Goal: Task Accomplishment & Management: Manage account settings

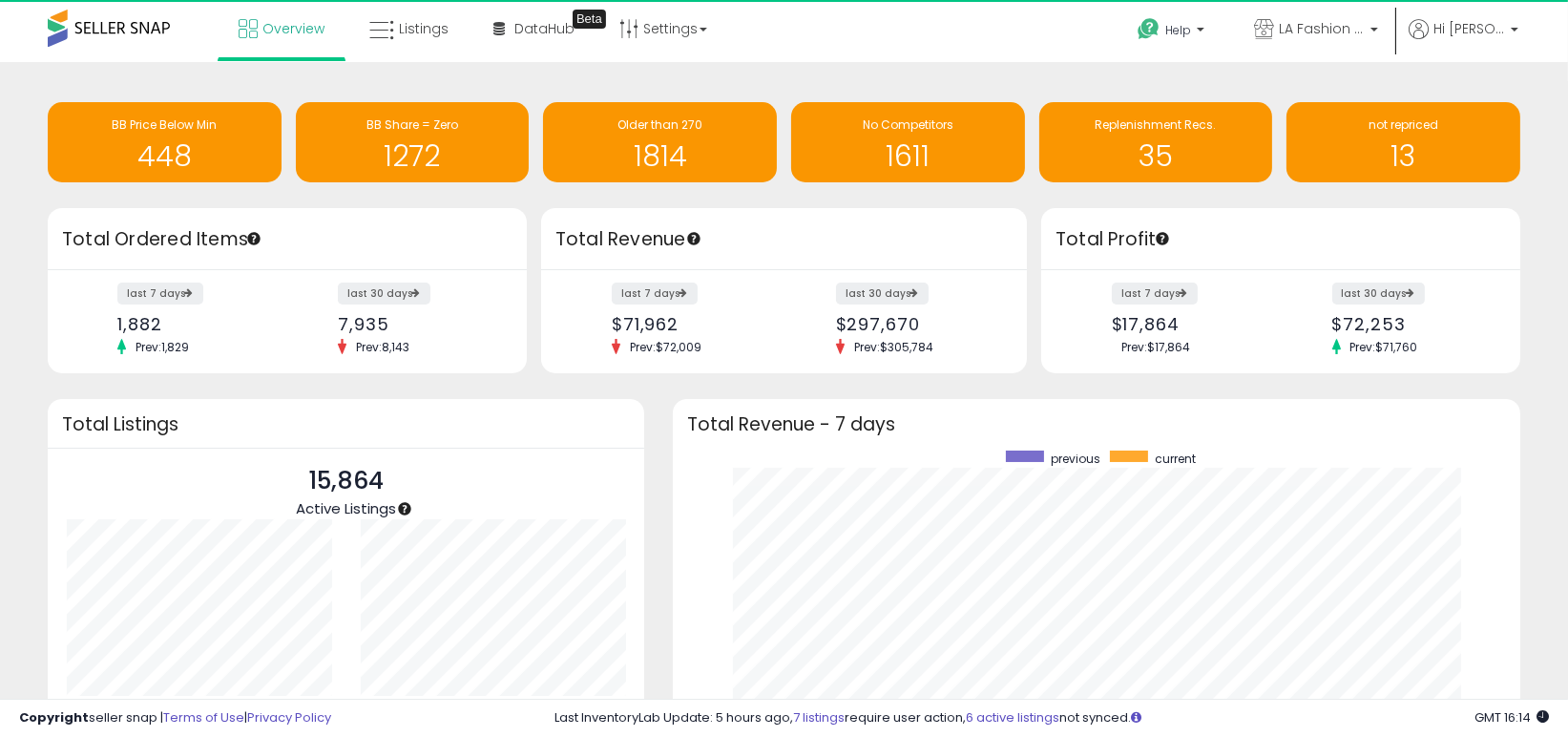
scroll to position [264, 809]
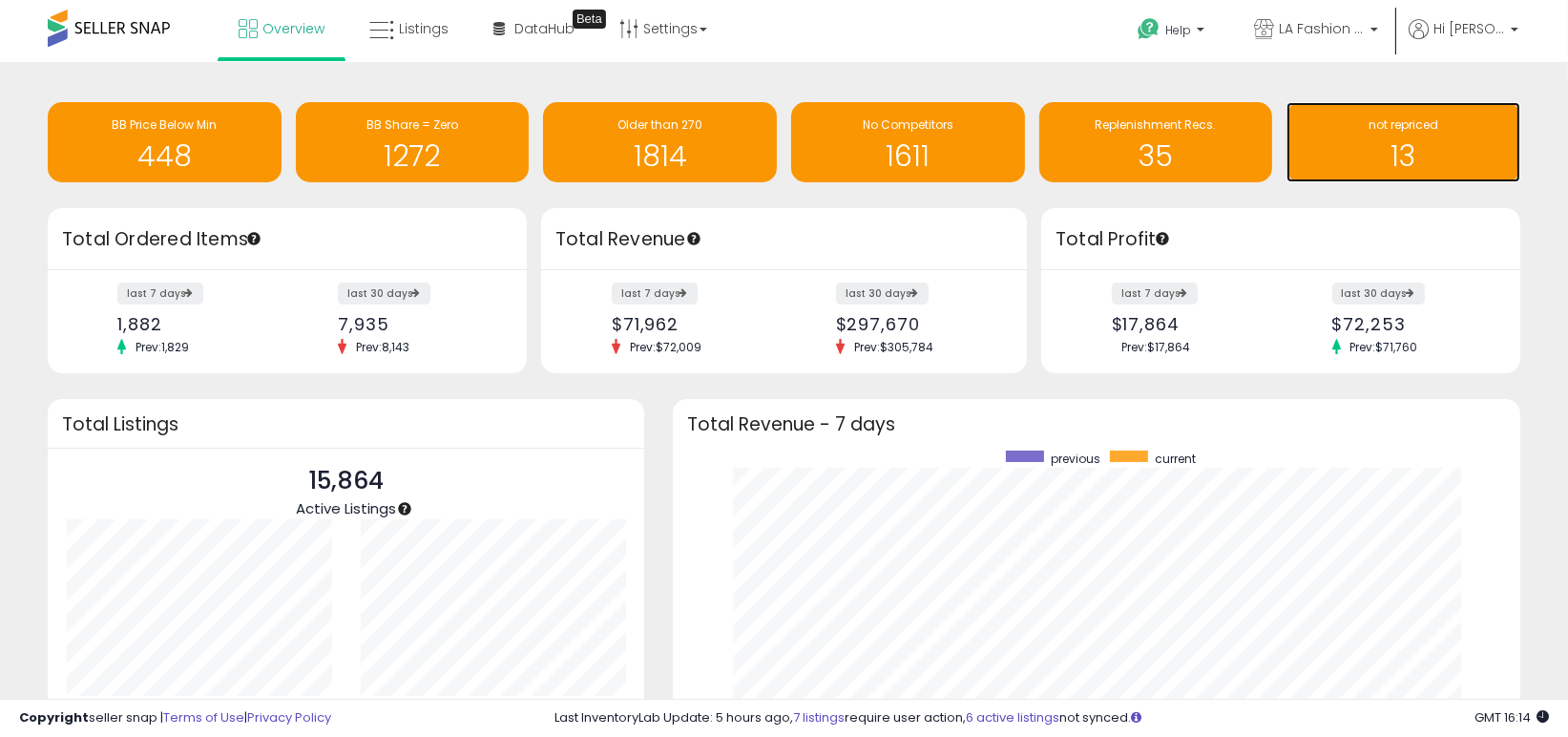
click at [1376, 139] on div "13" at bounding box center [1404, 144] width 215 height 56
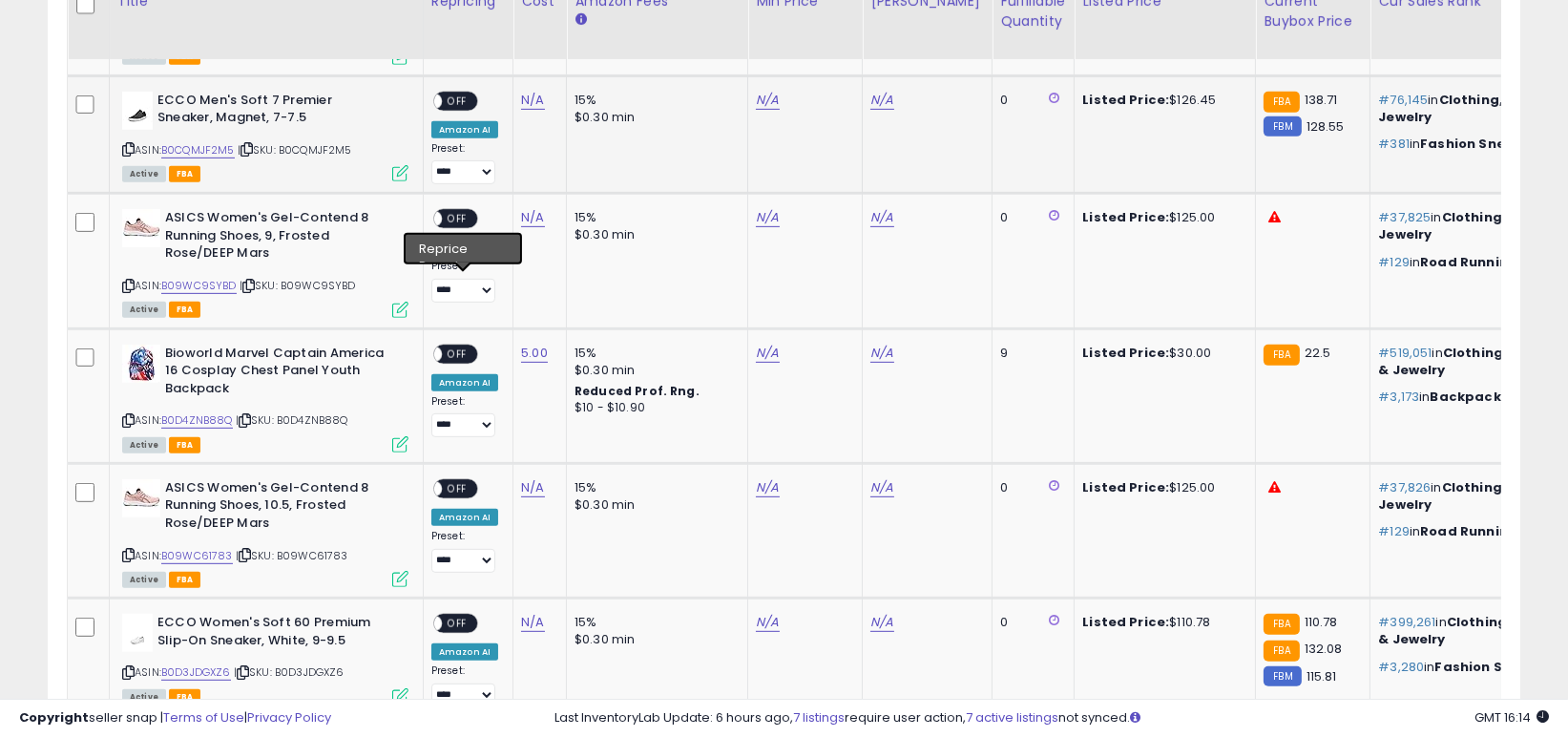
scroll to position [1304, 0]
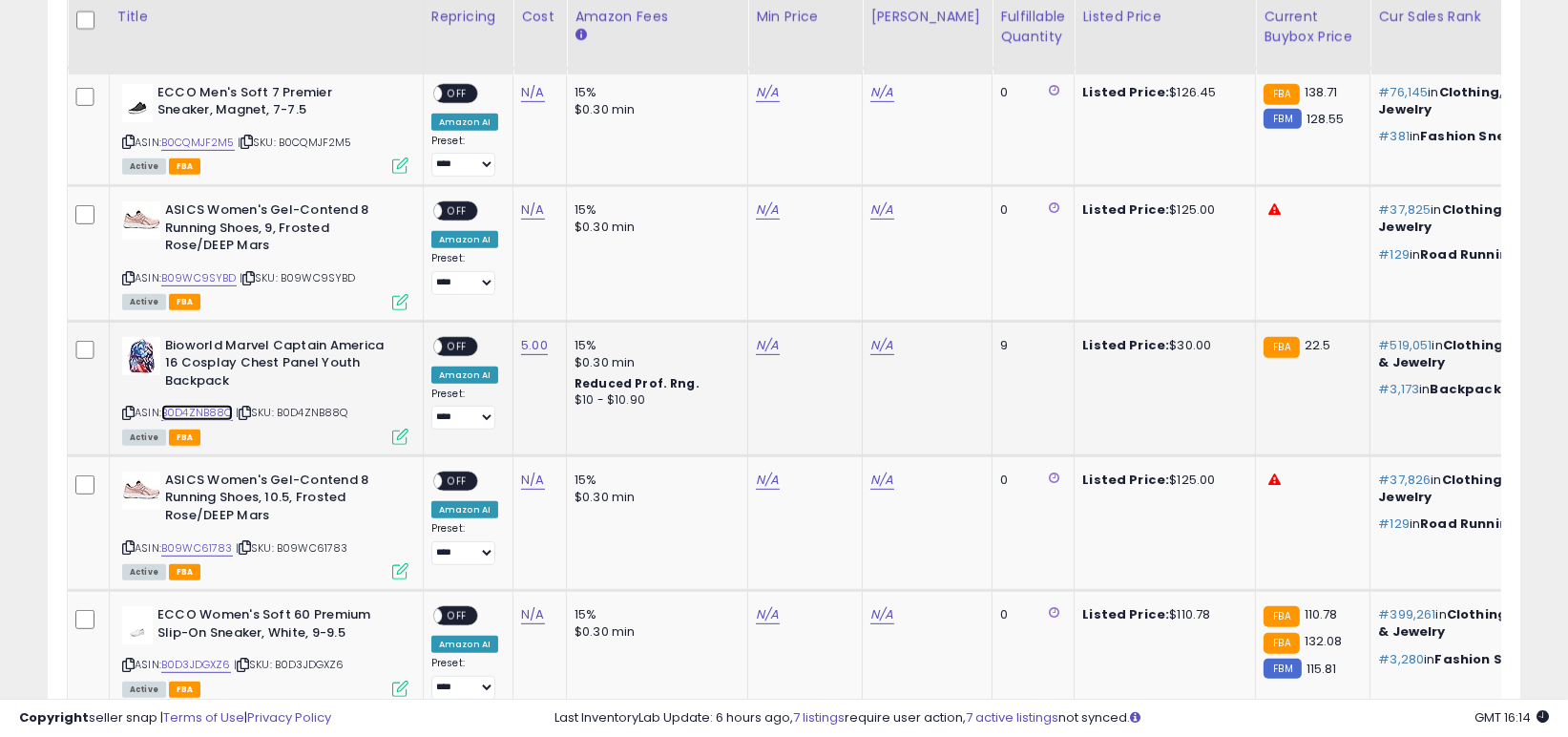
click at [202, 406] on link "B0D4ZNB88Q" at bounding box center [196, 412] width 71 height 17
click at [786, 337] on div "N/A" at bounding box center [802, 346] width 92 height 18
click at [756, 348] on link "N/A" at bounding box center [766, 346] width 22 height 20
type input "****"
click at [833, 302] on button "submit" at bounding box center [816, 295] width 32 height 28
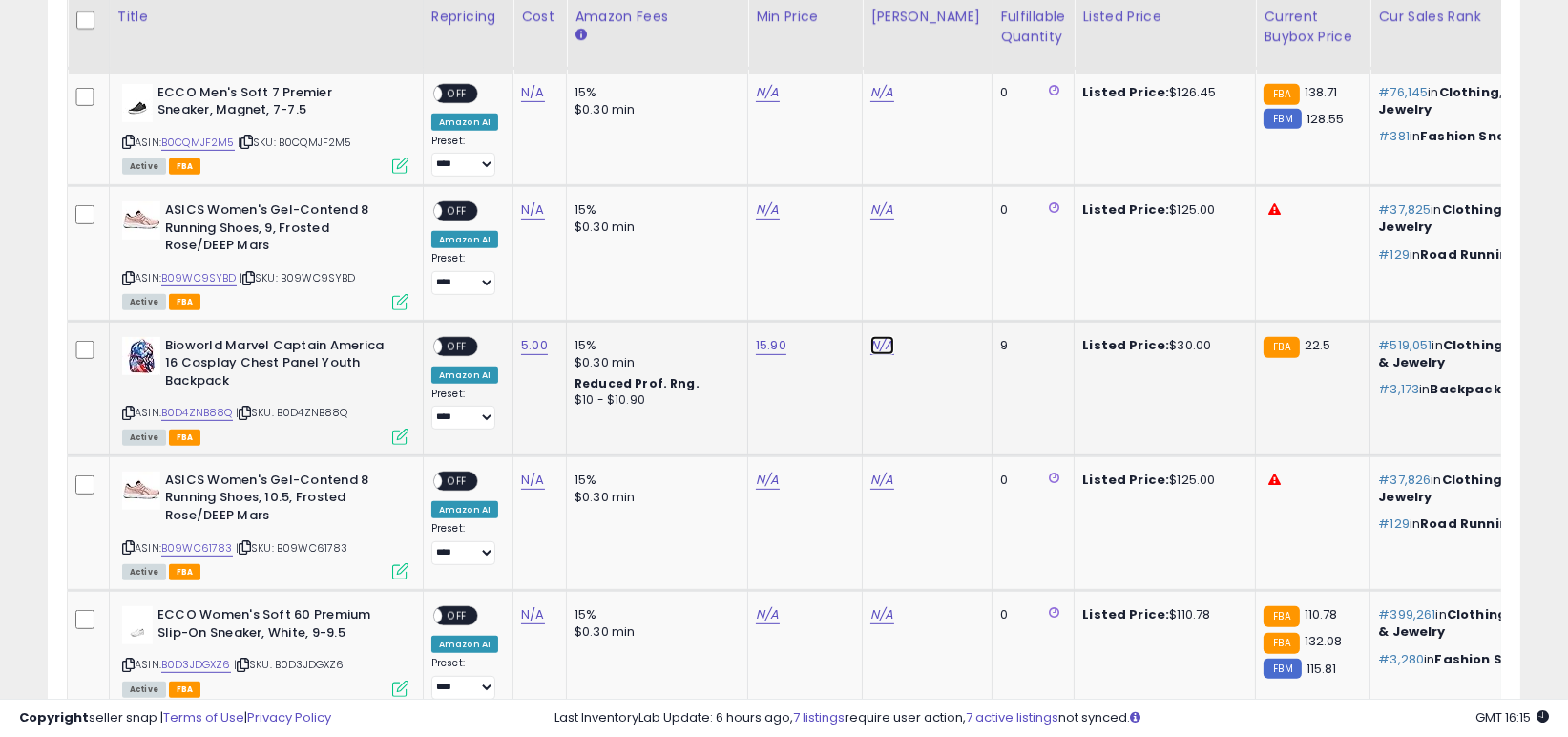
click at [871, 344] on link "N/A" at bounding box center [881, 346] width 22 height 20
type input "**"
click at [947, 299] on button "submit" at bounding box center [931, 295] width 32 height 28
click at [458, 348] on span "OFF" at bounding box center [457, 346] width 30 height 17
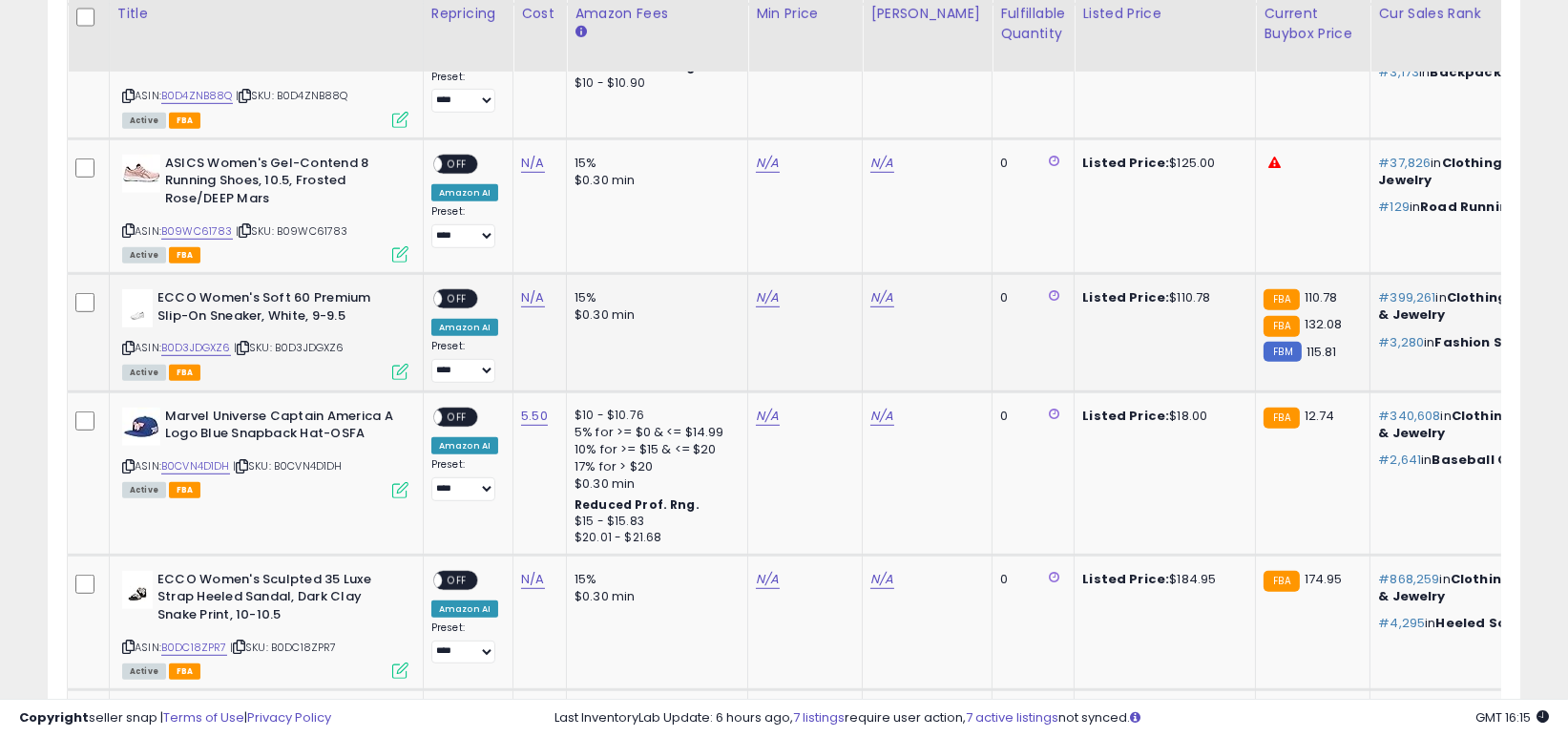
scroll to position [1623, 0]
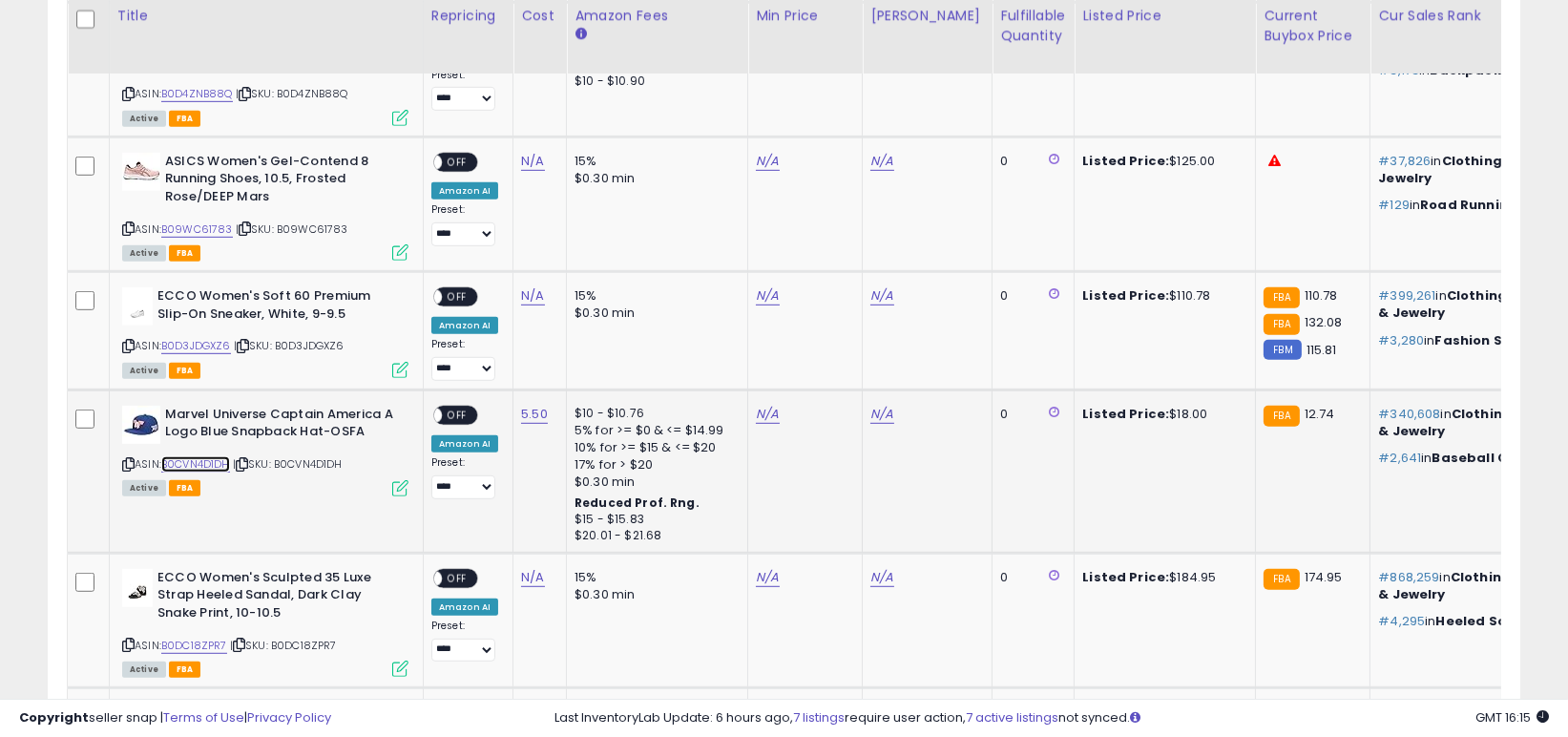
click at [213, 465] on link "B0CVN4D1DH" at bounding box center [196, 464] width 68 height 17
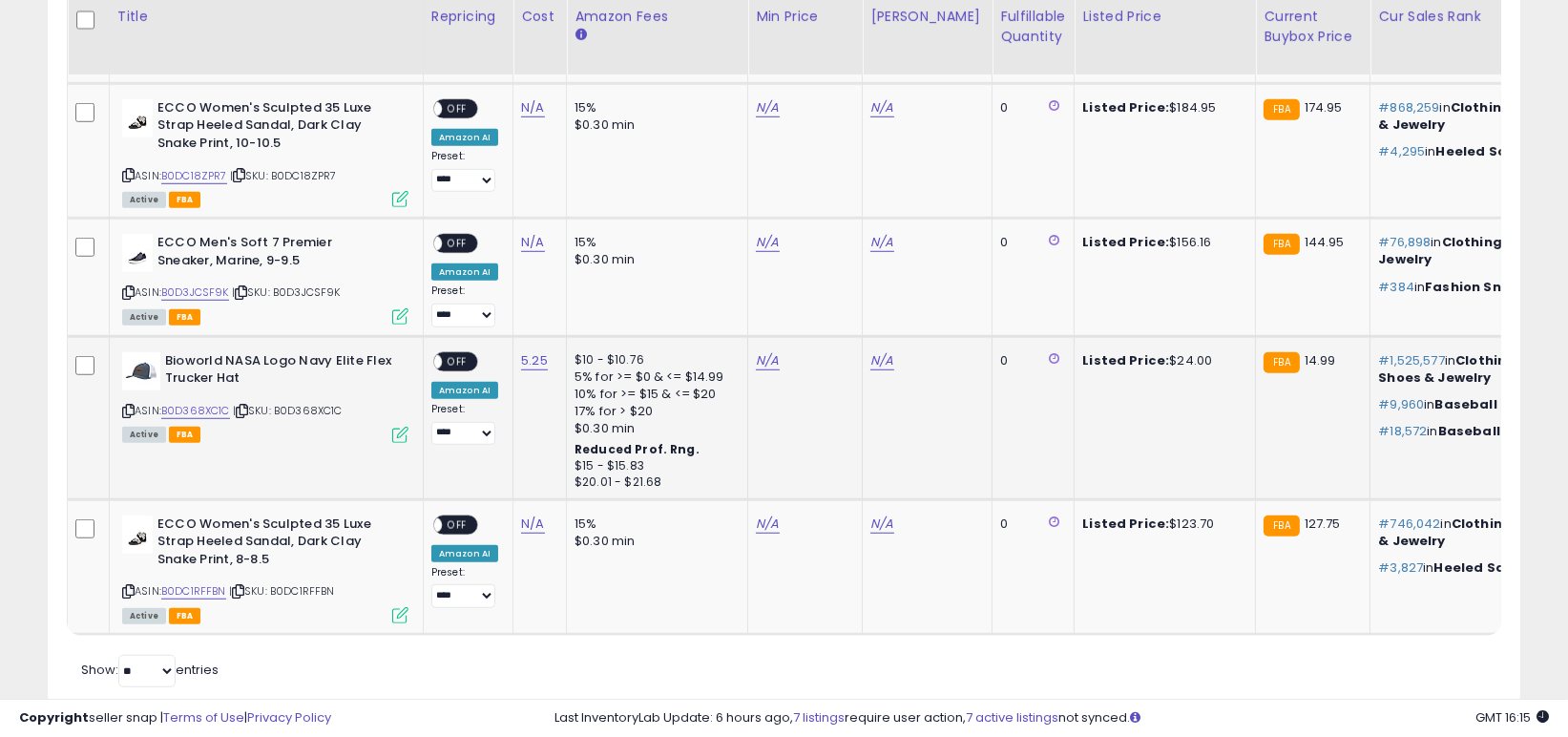
scroll to position [2099, 0]
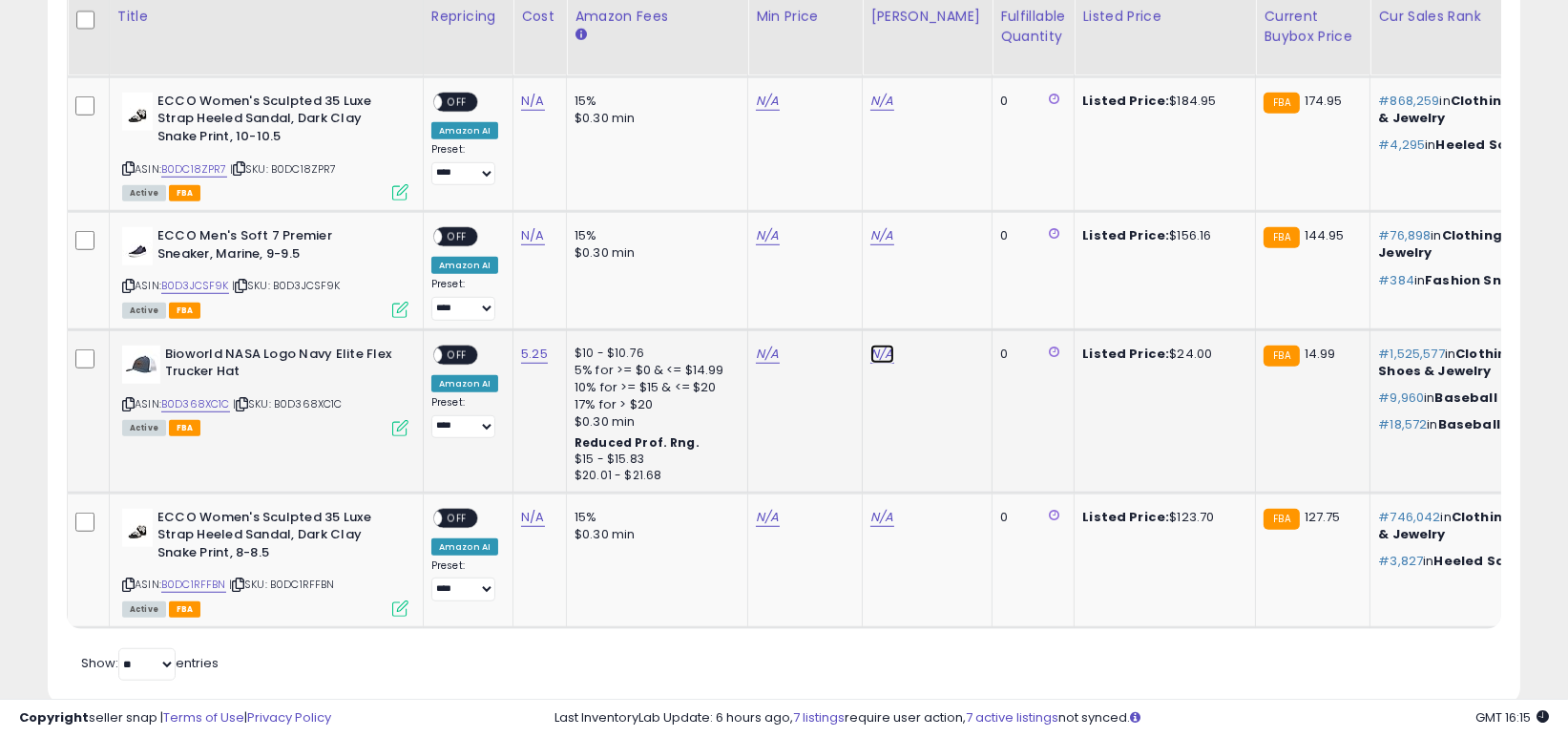
click at [880, 354] on link "N/A" at bounding box center [881, 354] width 22 height 20
type input "**"
click at [947, 307] on button "submit" at bounding box center [931, 301] width 32 height 28
click at [204, 403] on link "B0D368XC1C" at bounding box center [196, 404] width 68 height 17
click at [756, 344] on link "N/A" at bounding box center [766, 354] width 22 height 20
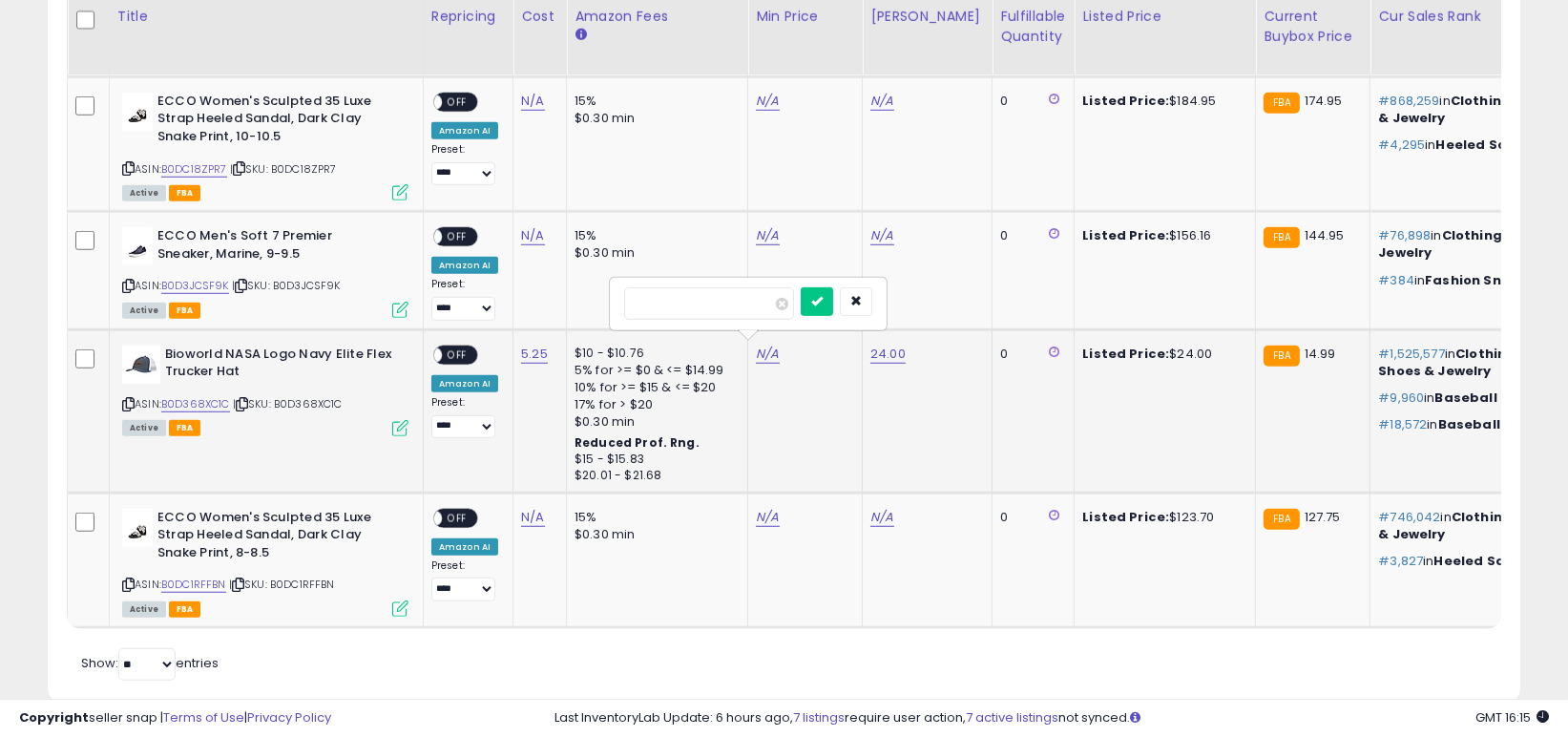
type input "*****"
click at [823, 301] on div "*****" at bounding box center [748, 304] width 248 height 33
click at [823, 300] on icon "submit" at bounding box center [817, 301] width 12 height 12
click at [448, 346] on div "ON OFF" at bounding box center [425, 354] width 45 height 17
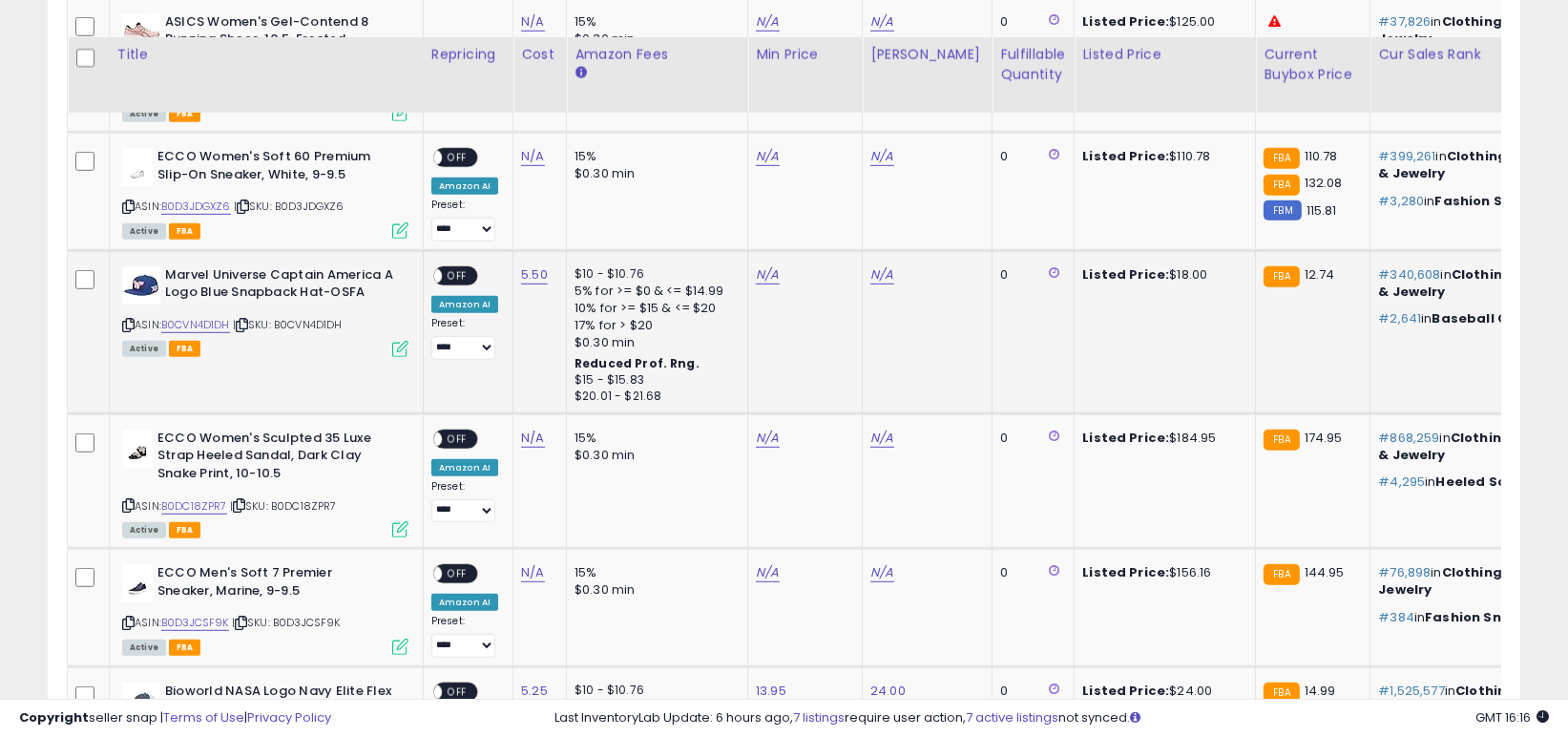
scroll to position [1750, 0]
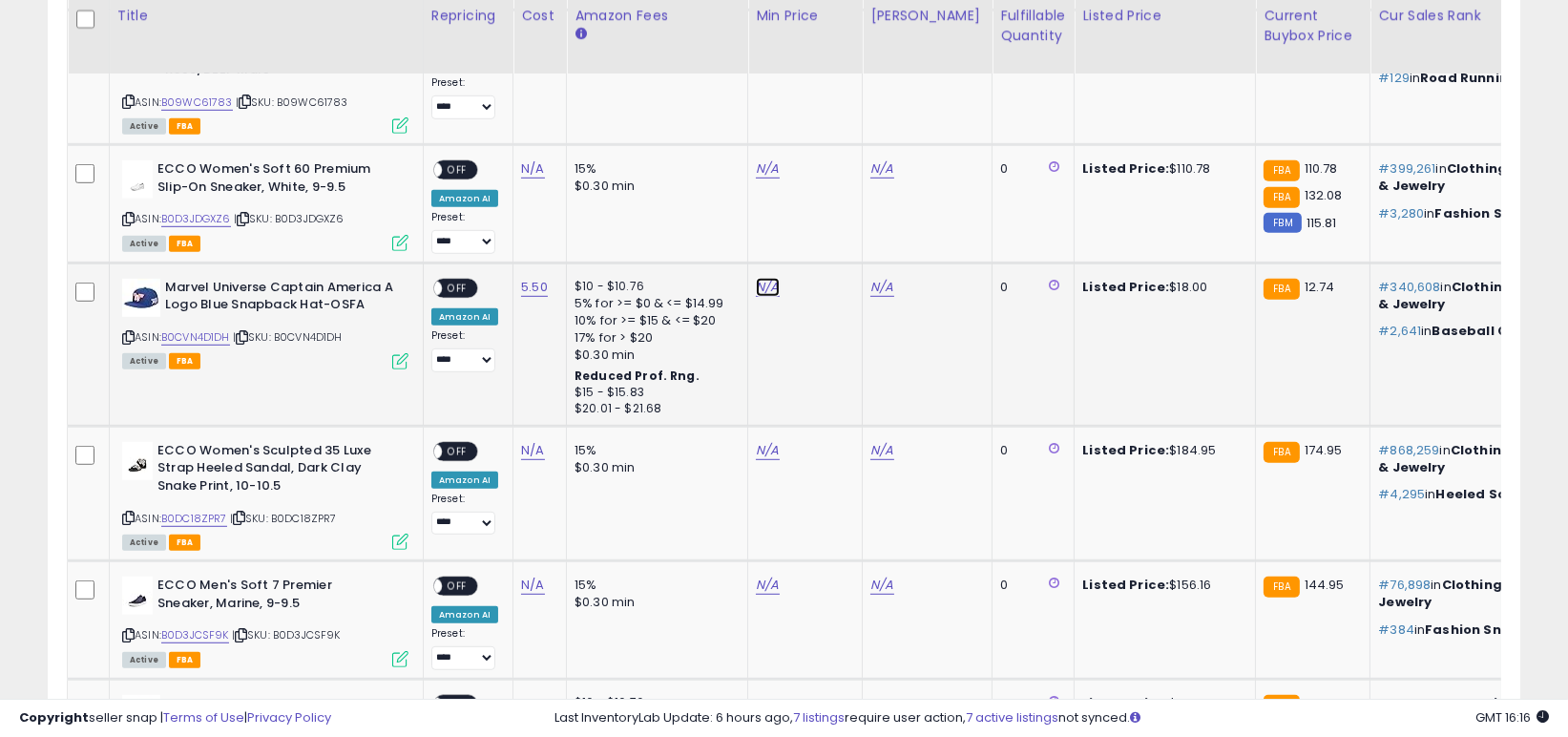
click at [765, 283] on link "N/A" at bounding box center [766, 287] width 22 height 20
type input "*****"
drag, startPoint x: 849, startPoint y: 235, endPoint x: 867, endPoint y: 253, distance: 25.5
click at [823, 237] on icon "submit" at bounding box center [817, 235] width 12 height 12
click at [872, 283] on link "N/A" at bounding box center [881, 287] width 22 height 20
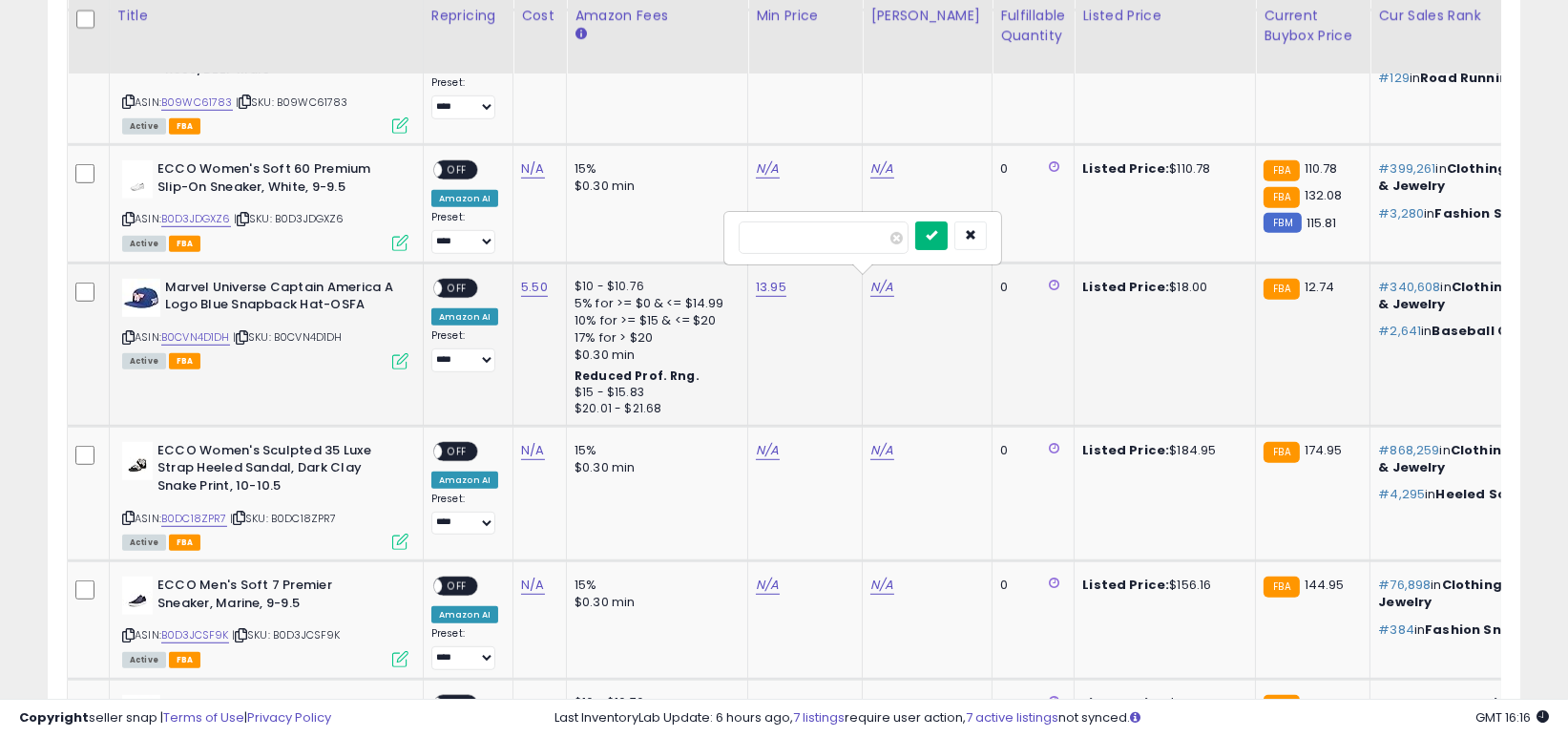
type input "**"
click at [947, 236] on button "submit" at bounding box center [931, 236] width 32 height 28
click at [450, 282] on span "OFF" at bounding box center [457, 287] width 30 height 17
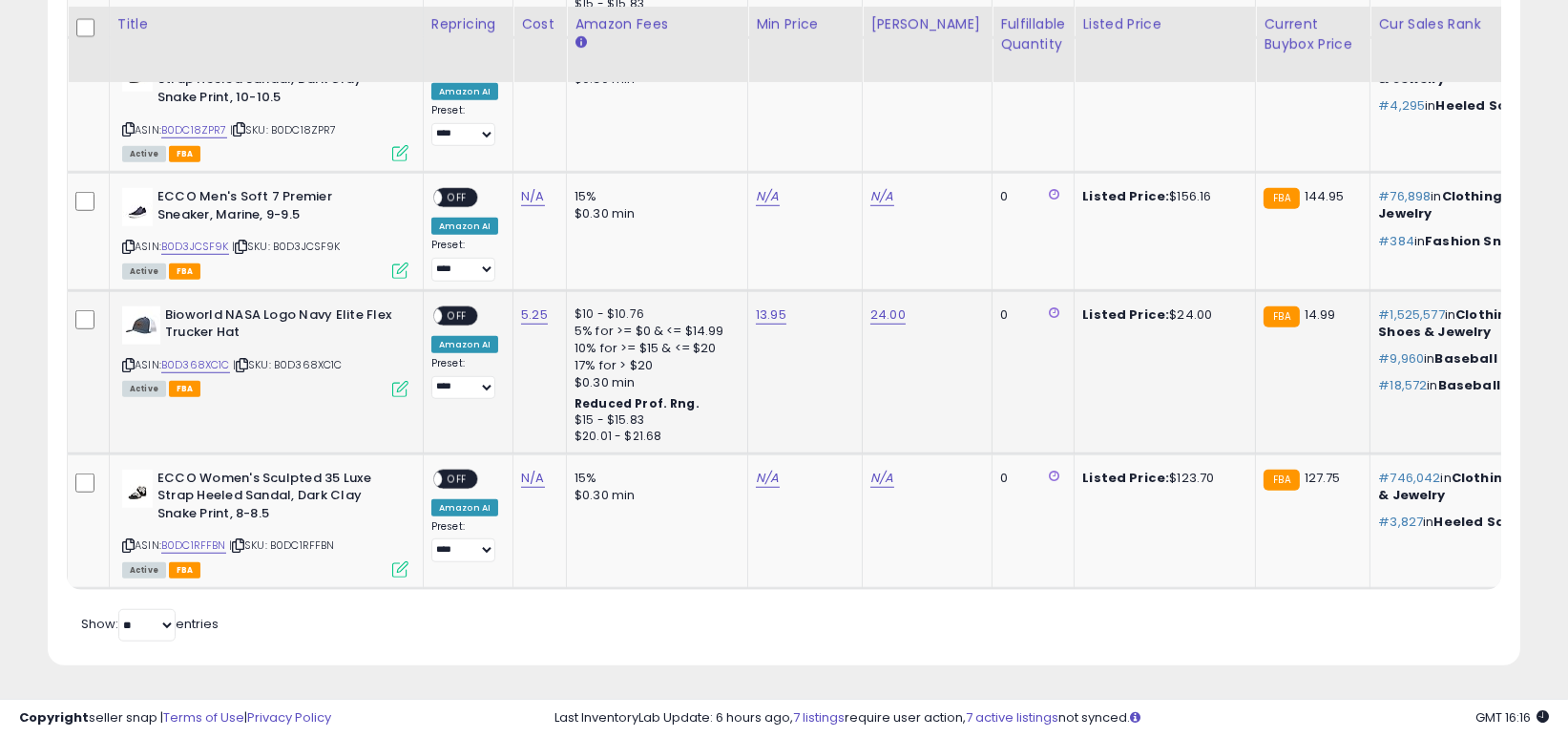
scroll to position [2146, 0]
click at [459, 307] on span "OFF" at bounding box center [457, 315] width 30 height 17
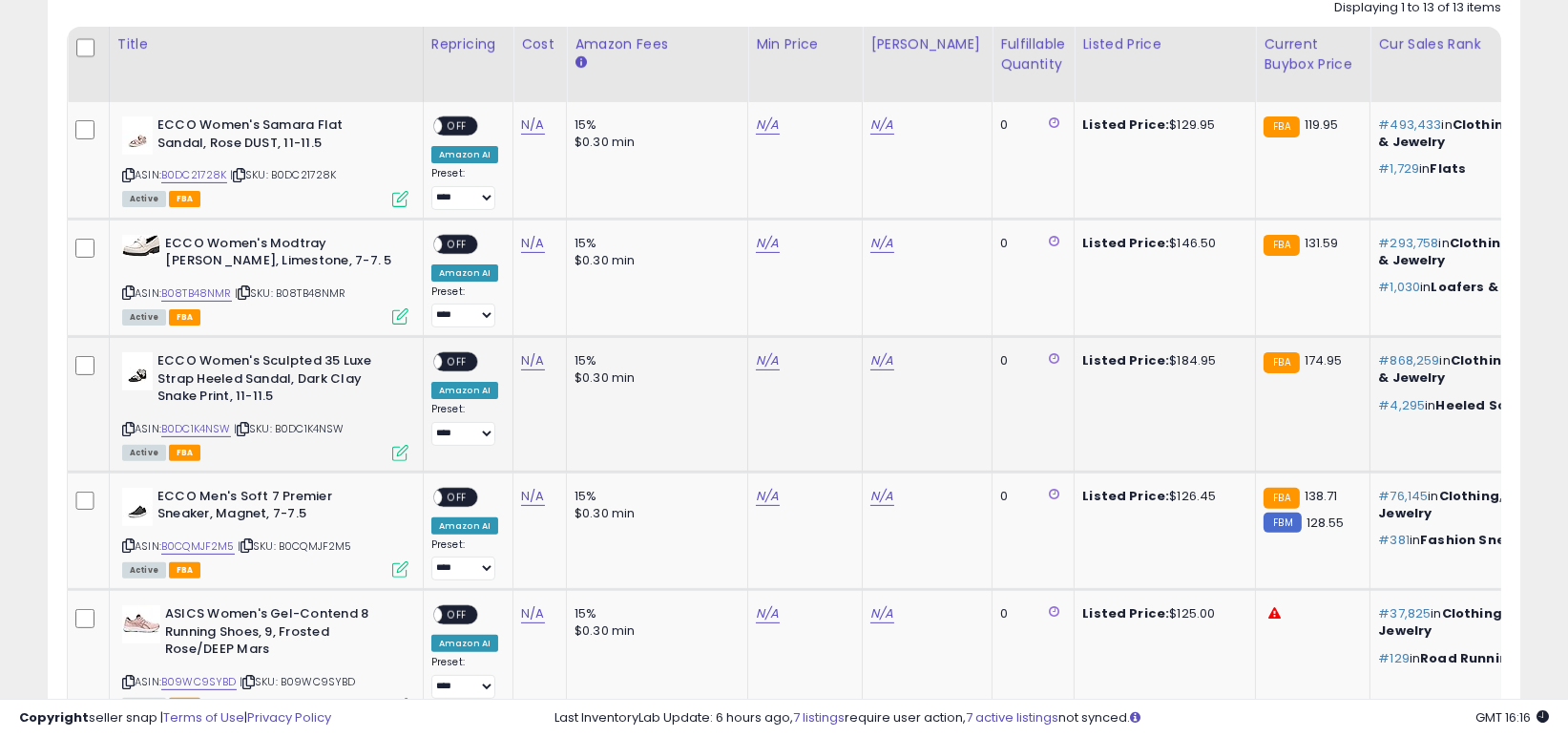
scroll to position [746, 0]
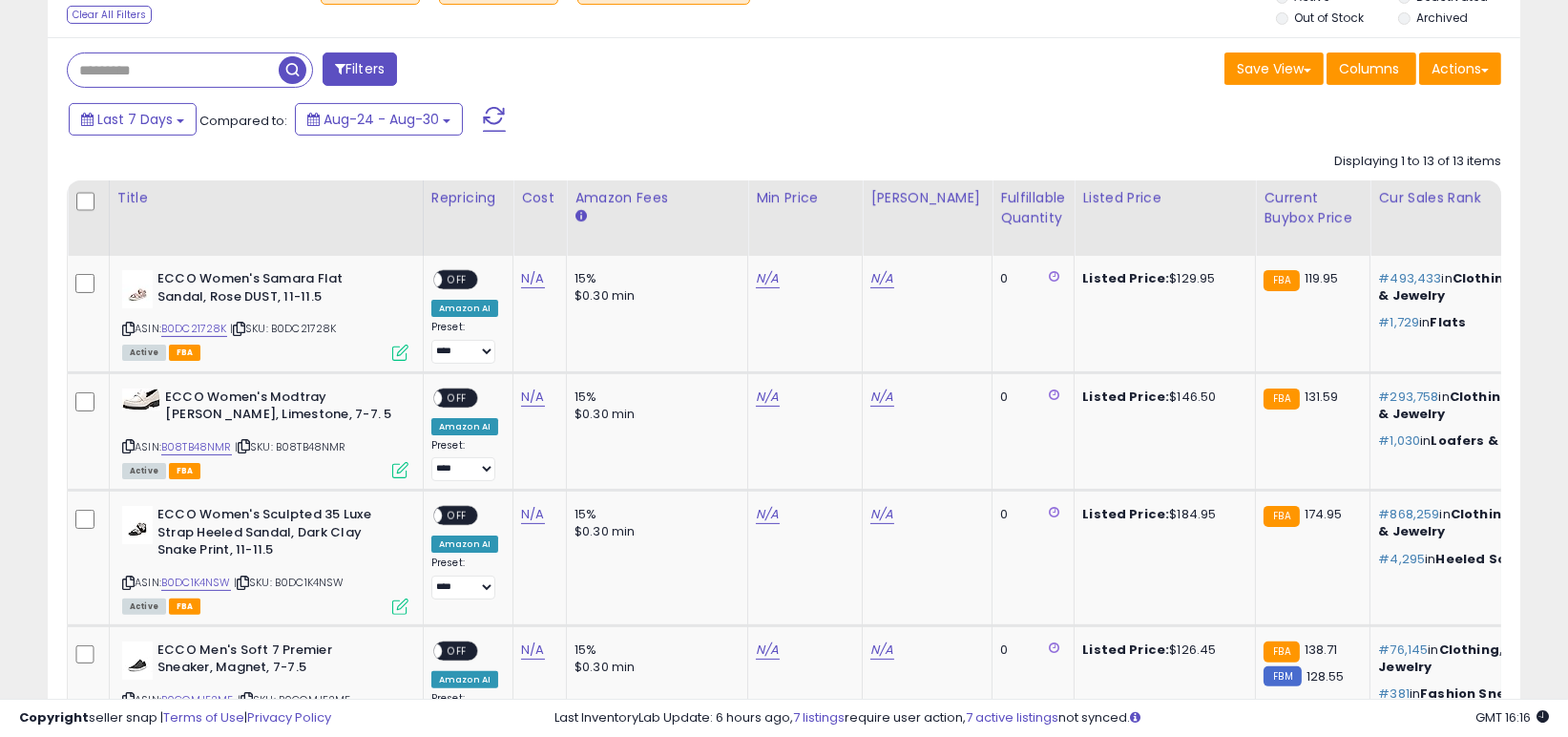
click at [497, 115] on span at bounding box center [494, 118] width 22 height 24
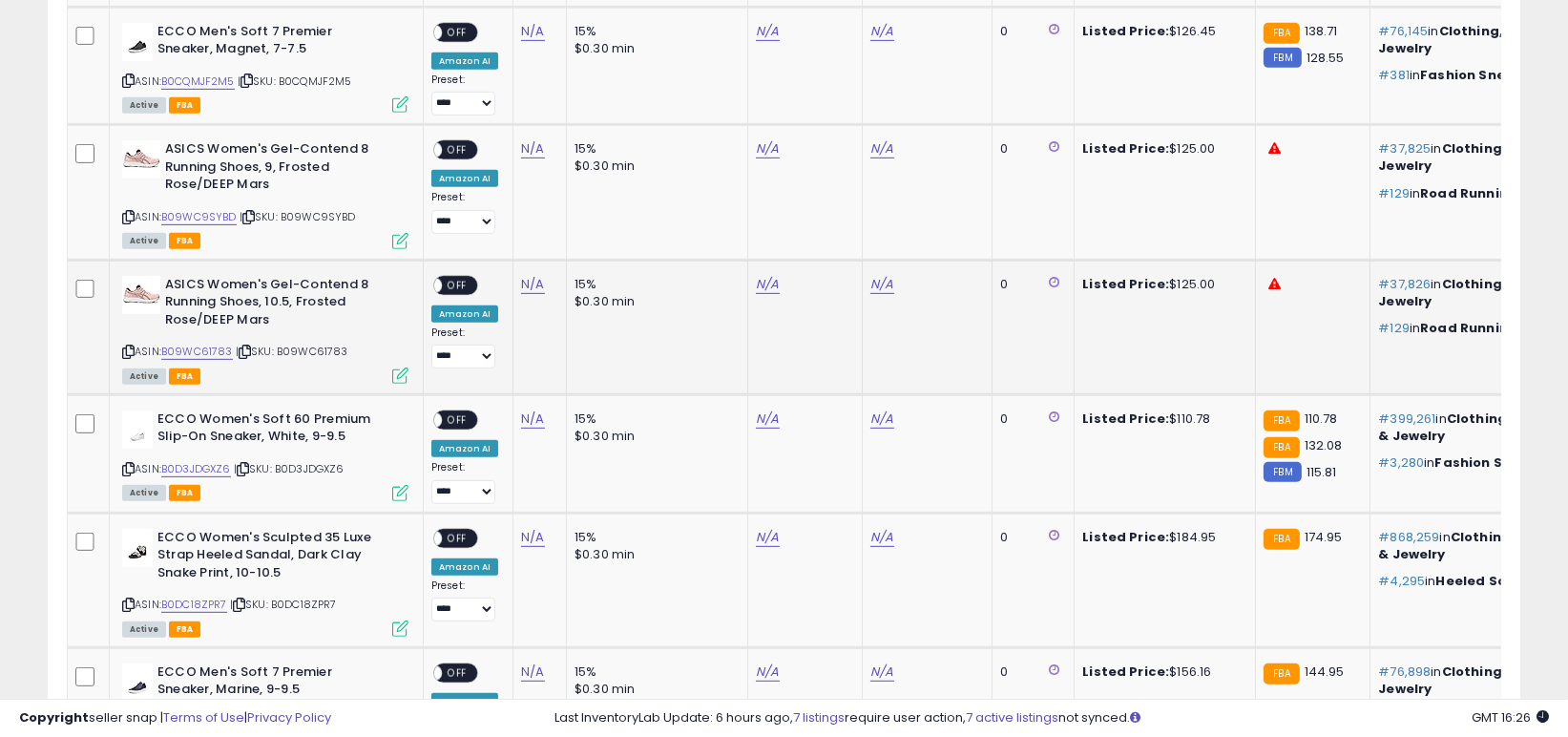
scroll to position [1255, 0]
